Goal: Find specific page/section: Find specific page/section

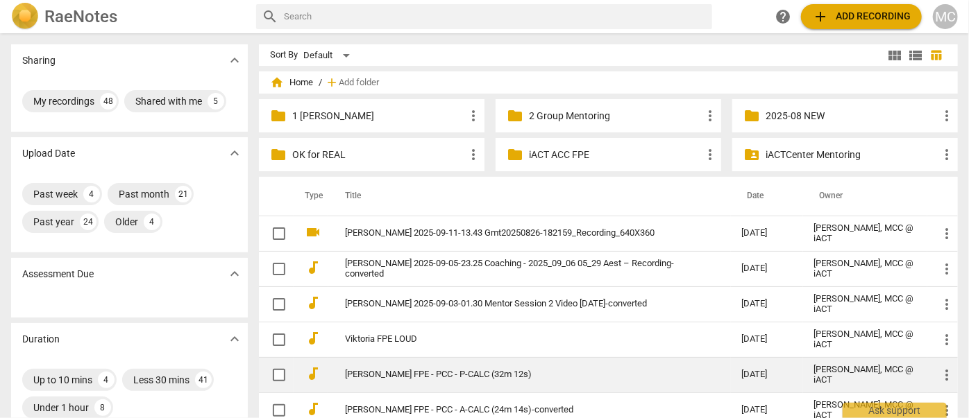
click at [389, 371] on link "[PERSON_NAME] FPE - PCC - P-CALC (32m 12s)" at bounding box center [518, 375] width 347 height 10
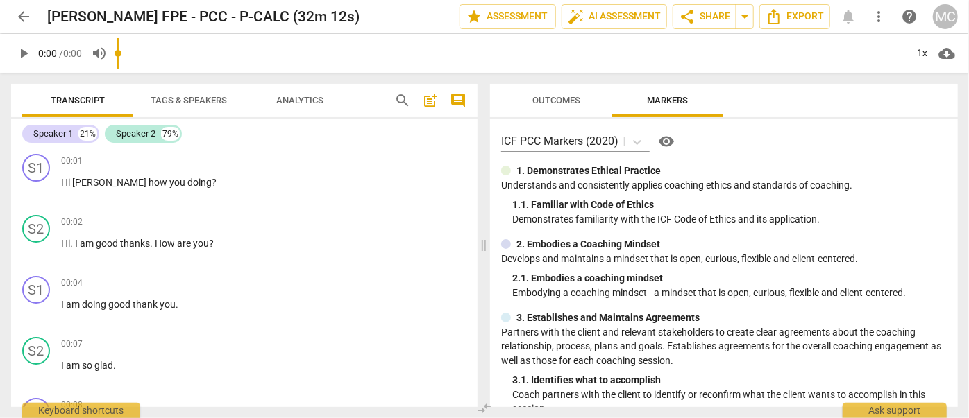
scroll to position [189, 0]
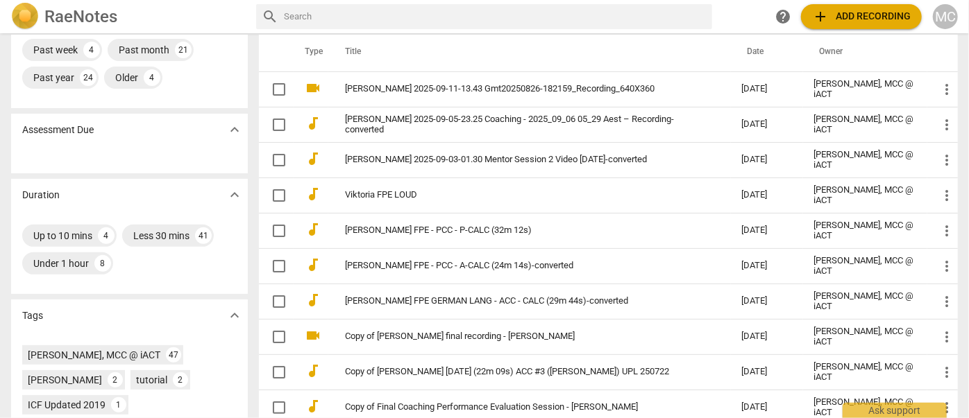
scroll to position [189, 0]
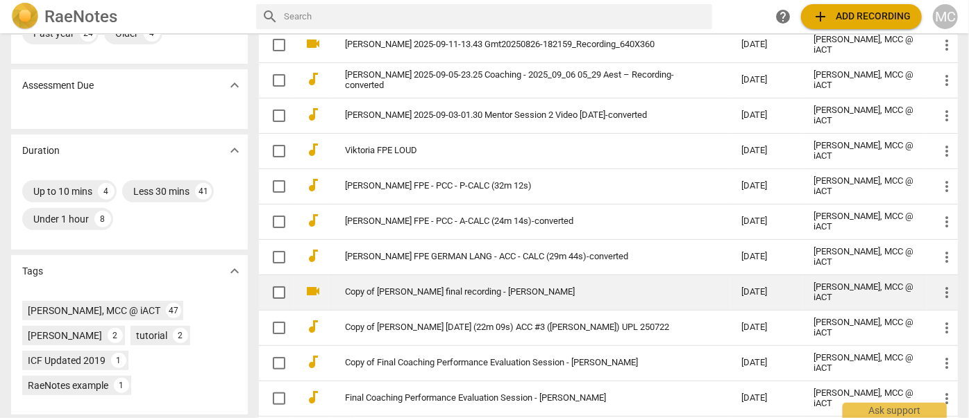
click at [451, 294] on link "Copy of [PERSON_NAME] final recording - [PERSON_NAME]" at bounding box center [518, 292] width 347 height 10
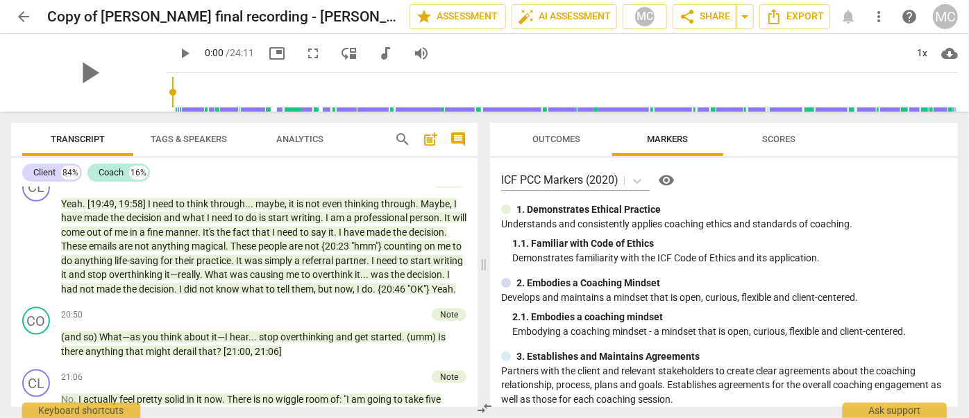
scroll to position [3371, 0]
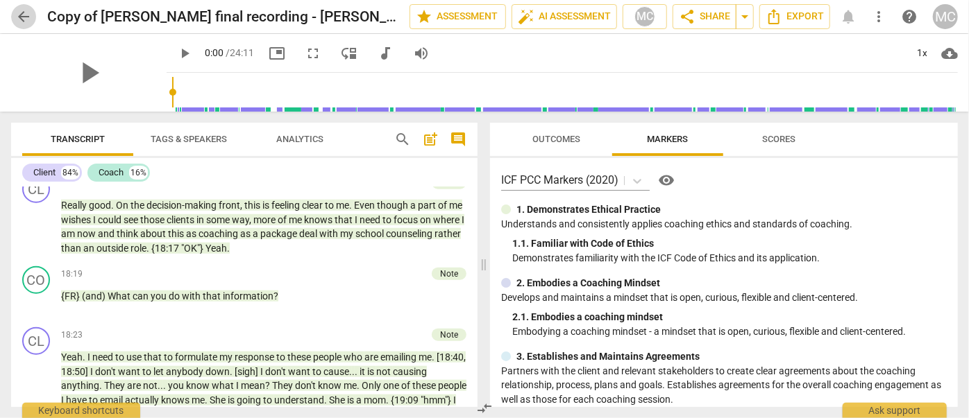
click at [25, 12] on span "arrow_back" at bounding box center [23, 16] width 17 height 17
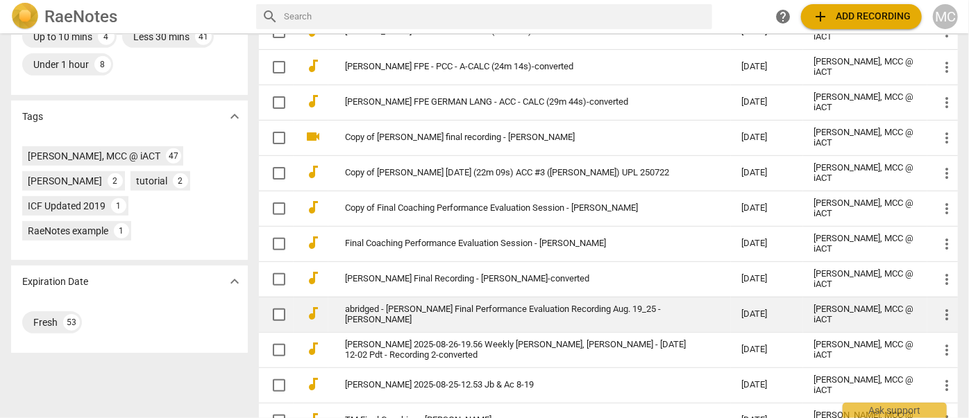
scroll to position [378, 0]
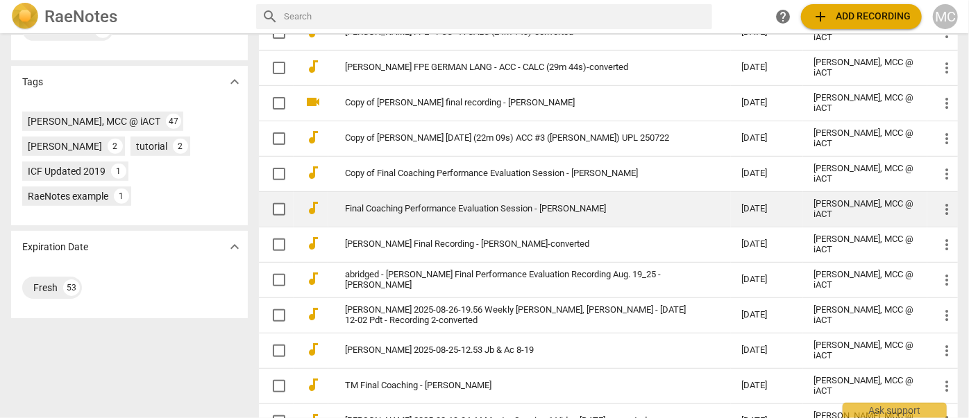
click at [462, 209] on link "Final Coaching Performance Evaluation Session - [PERSON_NAME]" at bounding box center [518, 209] width 347 height 10
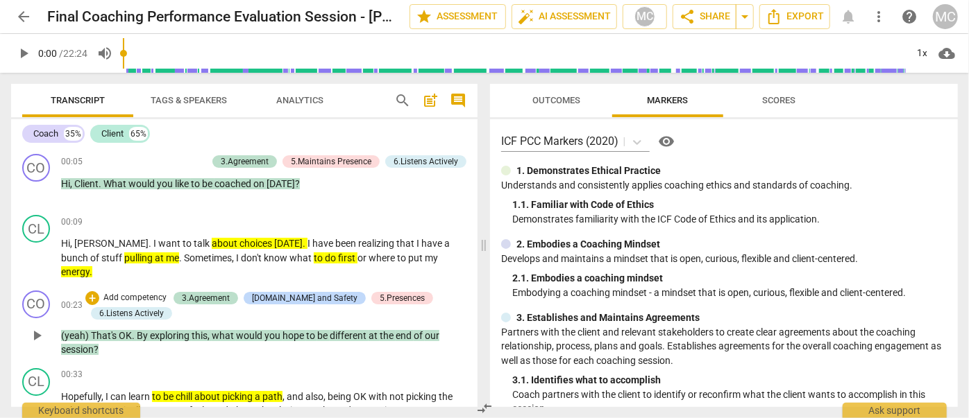
scroll to position [126, 0]
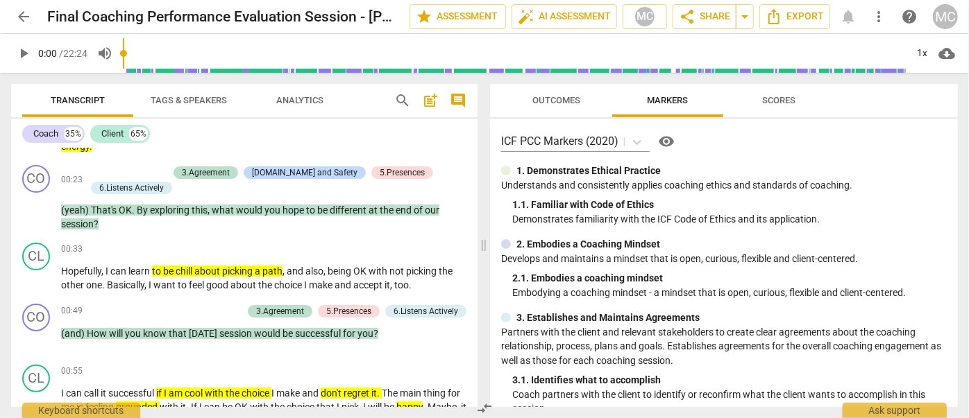
click at [536, 99] on span "Outcomes" at bounding box center [557, 100] width 48 height 10
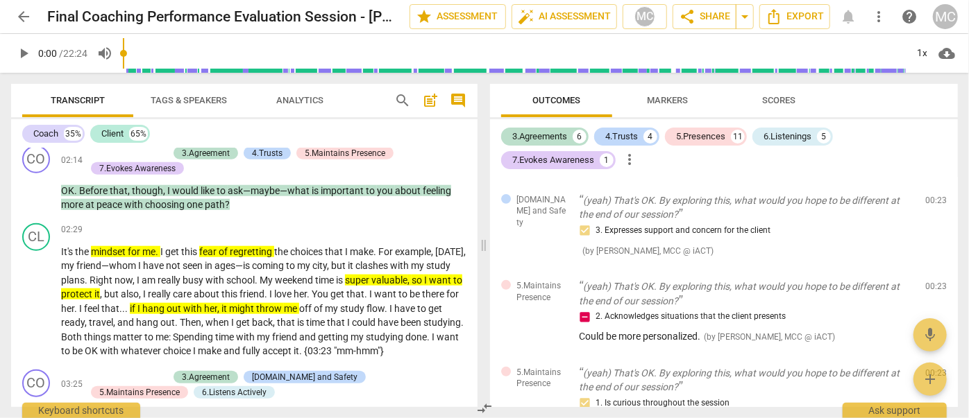
scroll to position [0, 0]
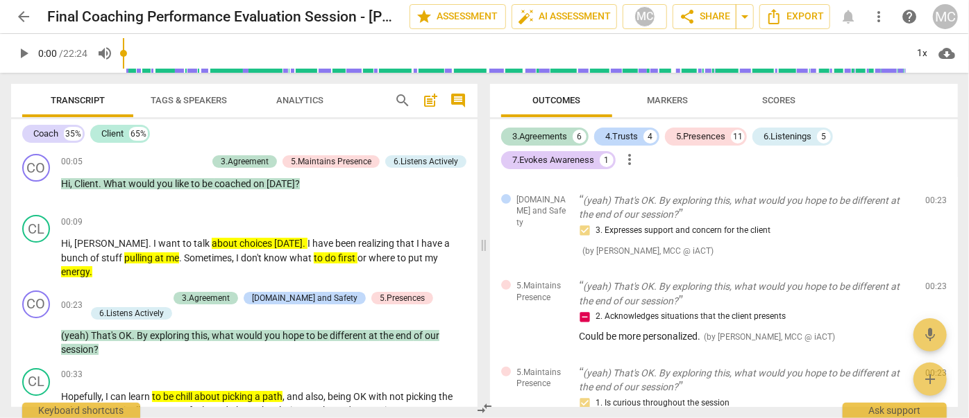
drag, startPoint x: 182, startPoint y: 285, endPoint x: 173, endPoint y: 117, distance: 167.5
click at [24, 22] on span "arrow_back" at bounding box center [23, 16] width 17 height 17
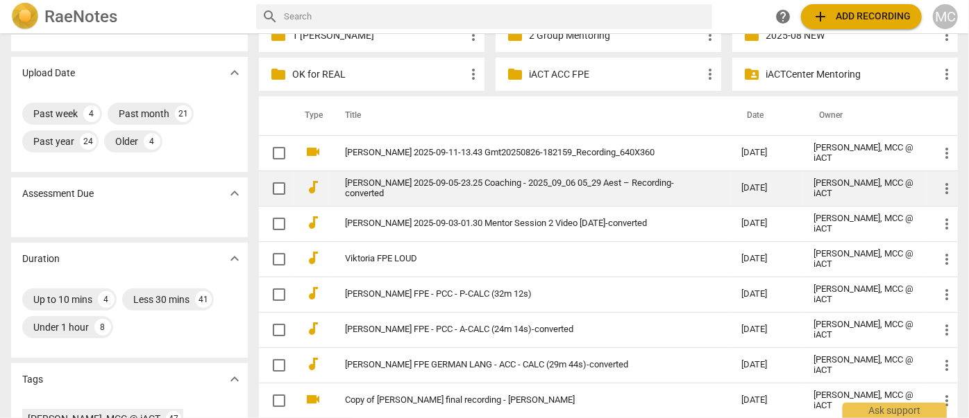
scroll to position [189, 0]
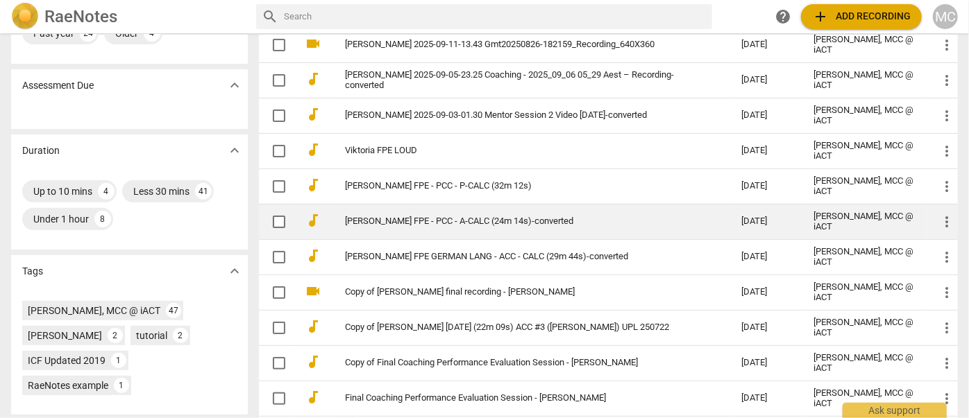
click at [417, 223] on link "[PERSON_NAME] FPE - PCC - A-CALC (24m 14s)-converted" at bounding box center [518, 222] width 347 height 10
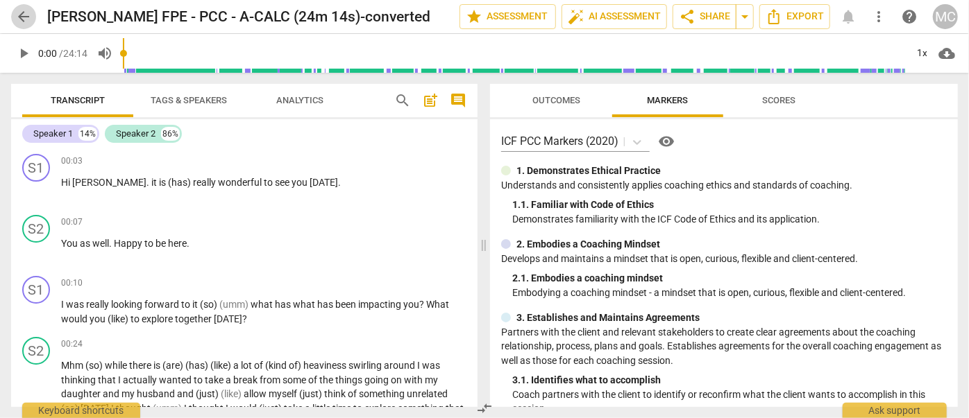
click at [26, 14] on span "arrow_back" at bounding box center [23, 16] width 17 height 17
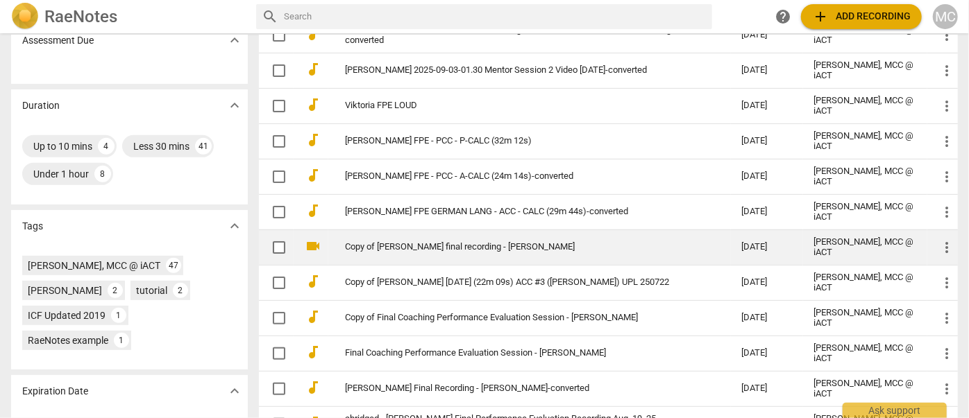
scroll to position [315, 0]
